Goal: Task Accomplishment & Management: Manage account settings

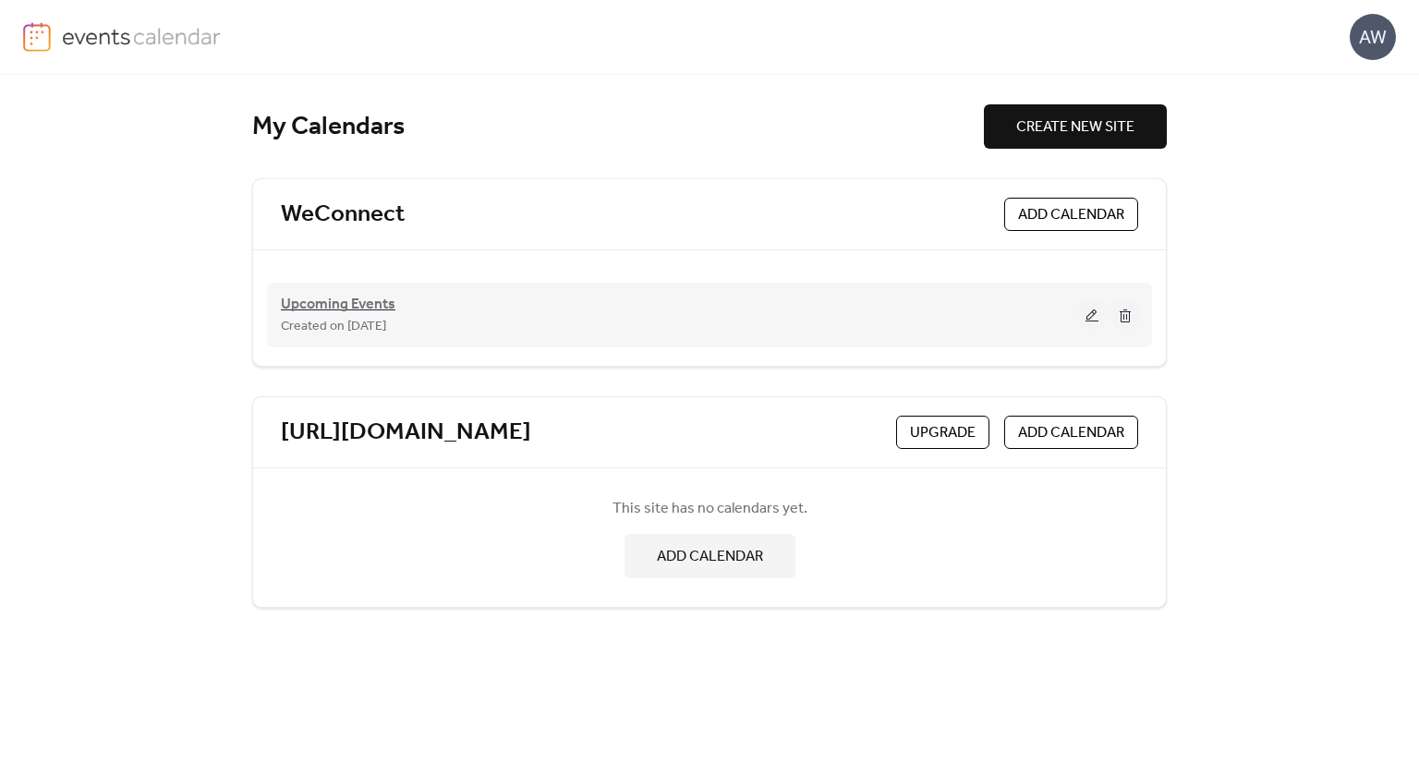
click at [362, 297] on span "Upcoming Events" at bounding box center [338, 305] width 115 height 22
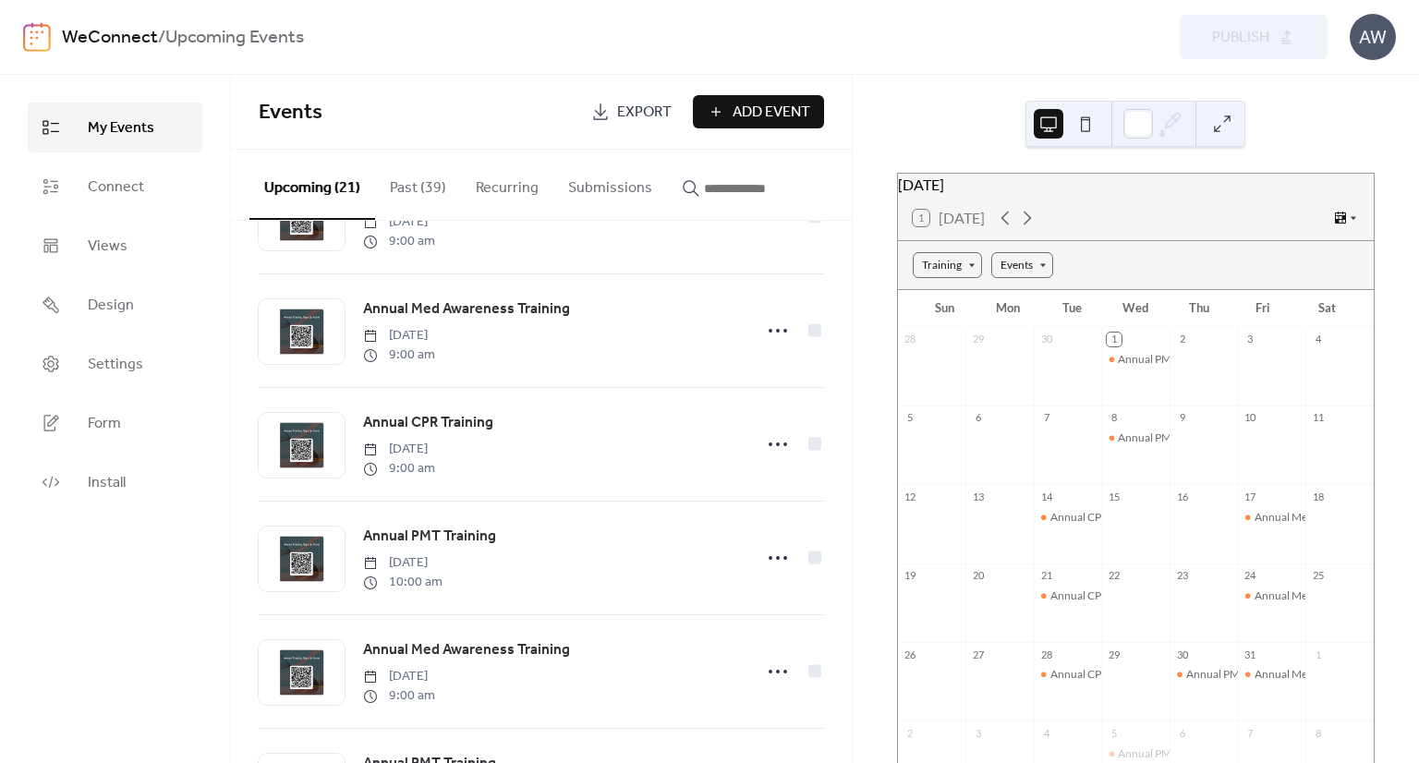
scroll to position [543, 0]
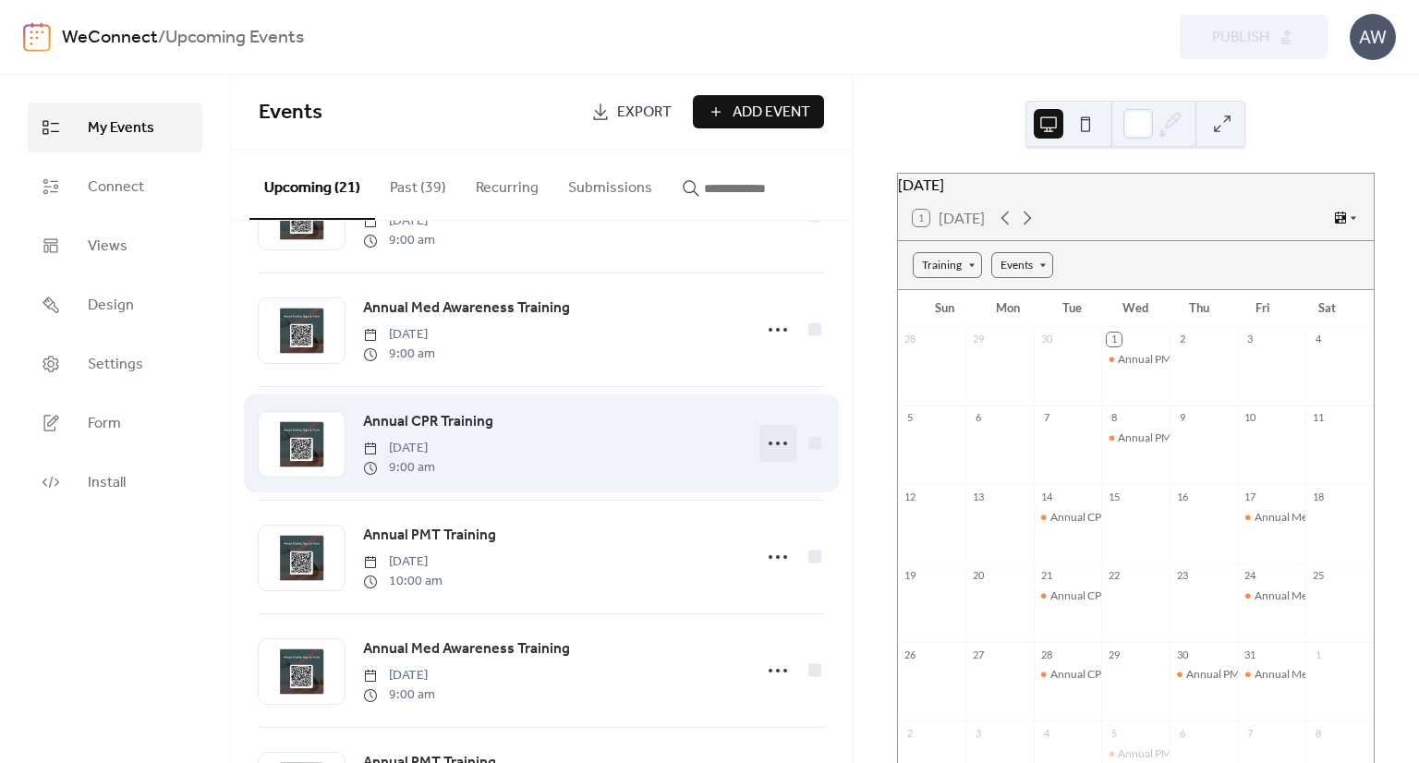
click at [759, 440] on div at bounding box center [777, 443] width 37 height 37
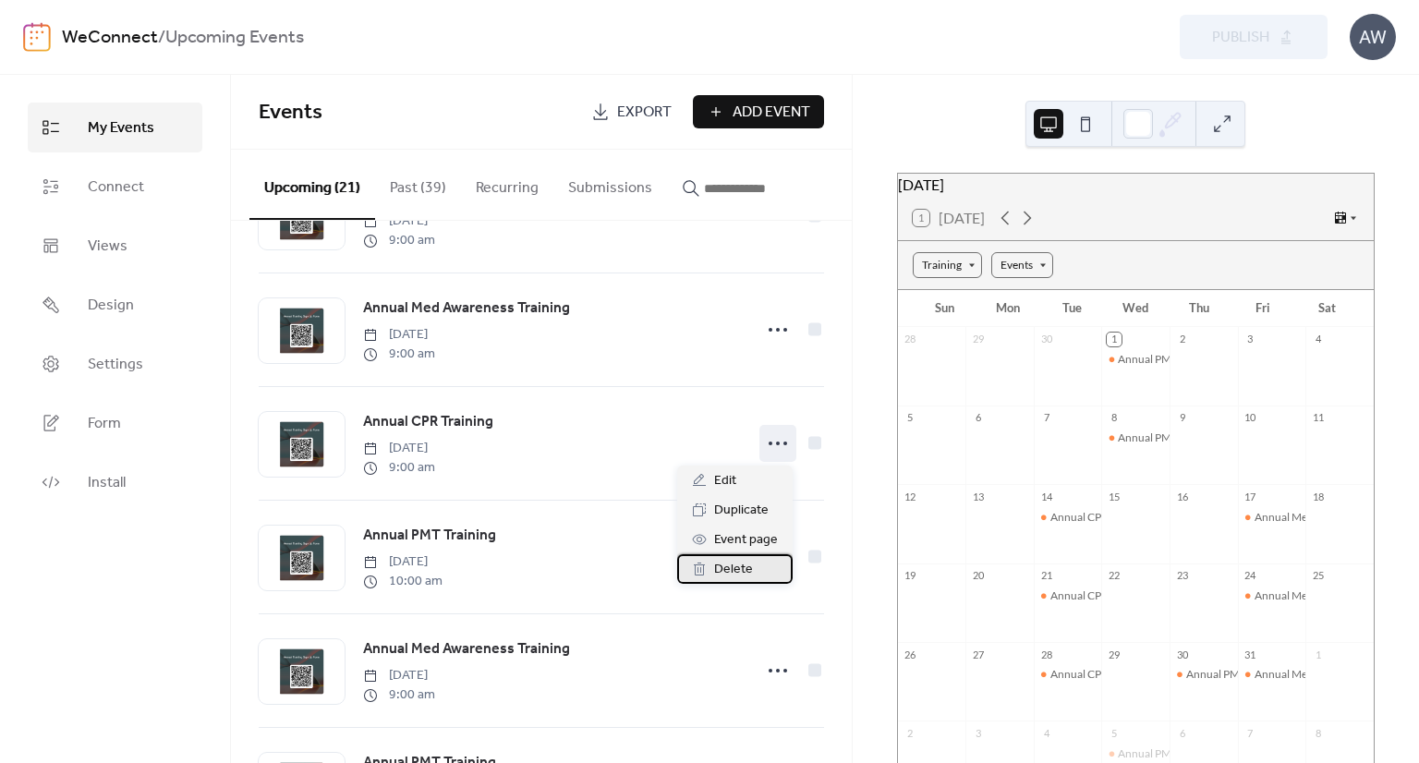
click at [732, 570] on span "Delete" at bounding box center [733, 570] width 39 height 22
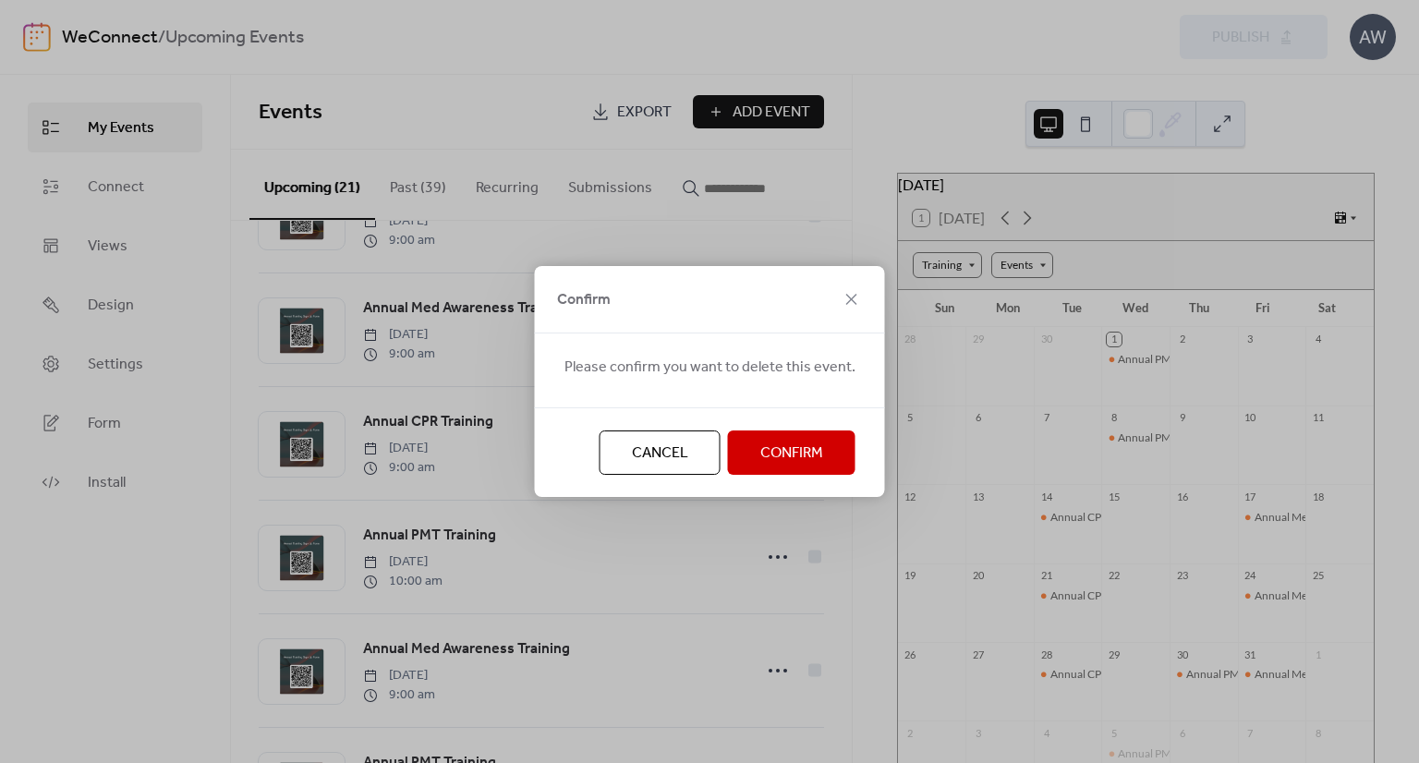
click at [772, 443] on span "Confirm" at bounding box center [791, 454] width 63 height 22
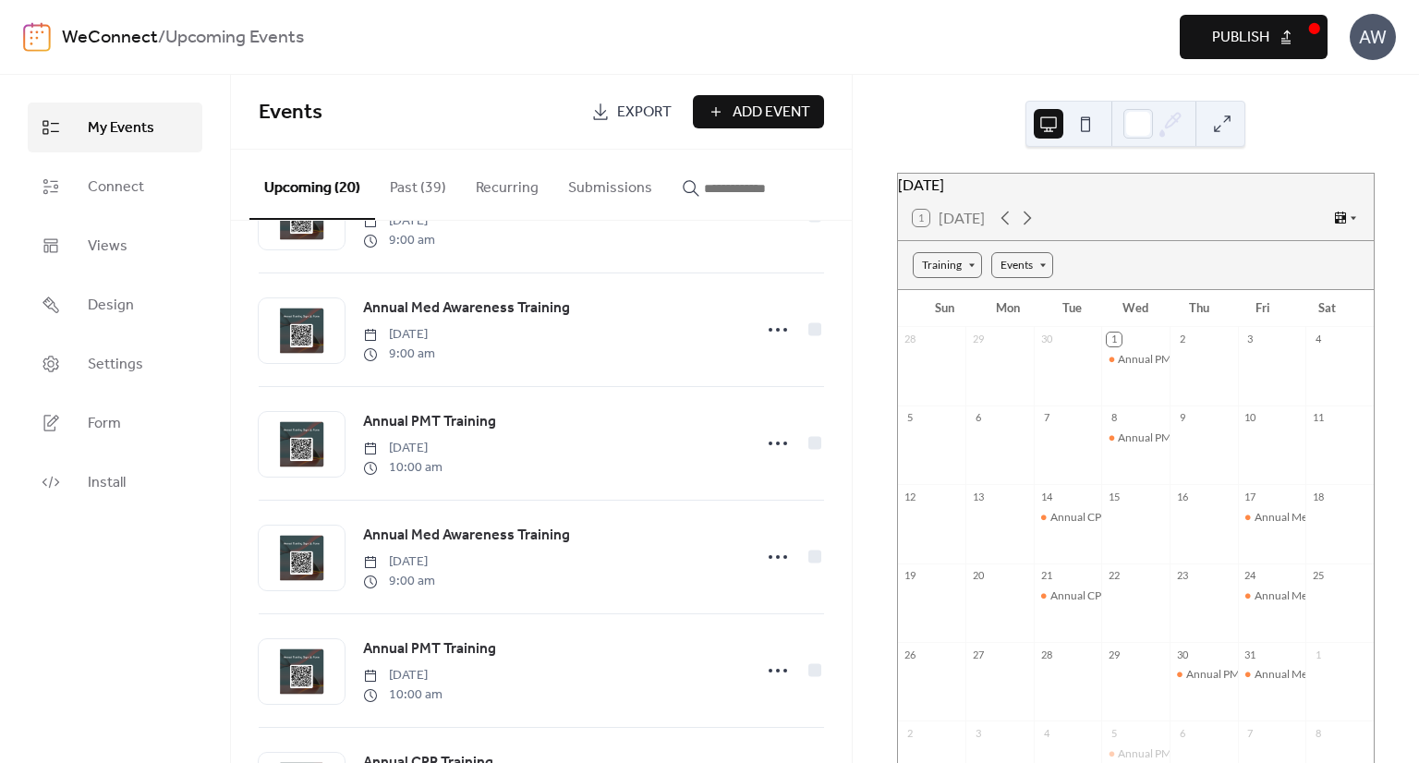
click at [1230, 30] on span "Publish" at bounding box center [1240, 38] width 57 height 22
